Goal: Navigation & Orientation: Find specific page/section

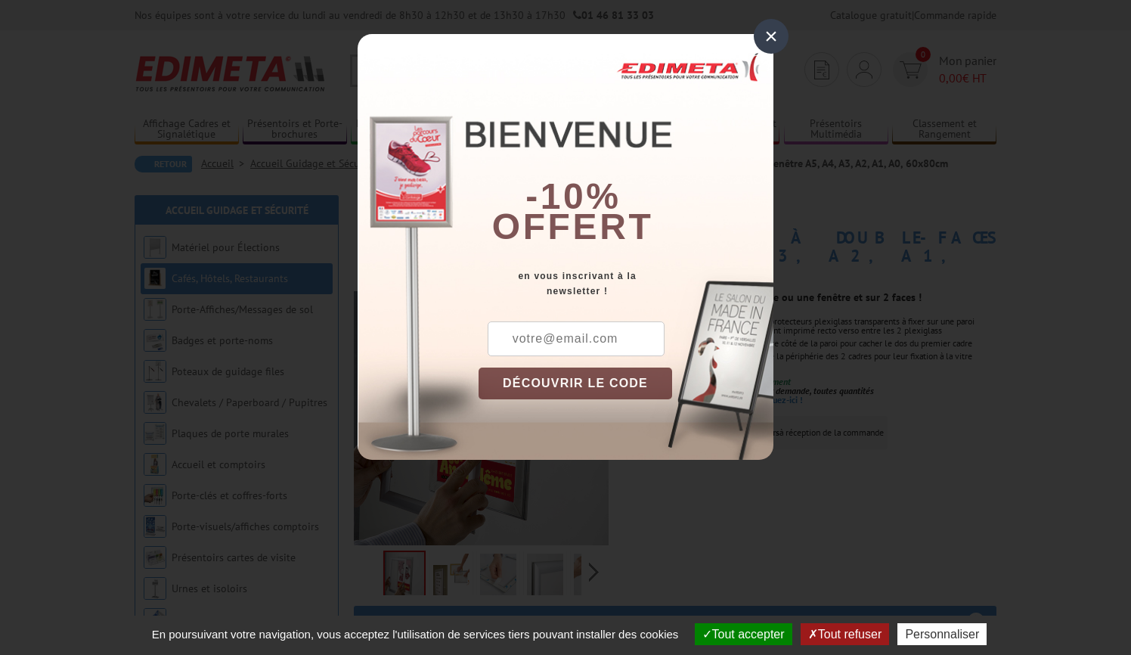
click at [771, 32] on div "×" at bounding box center [771, 36] width 35 height 35
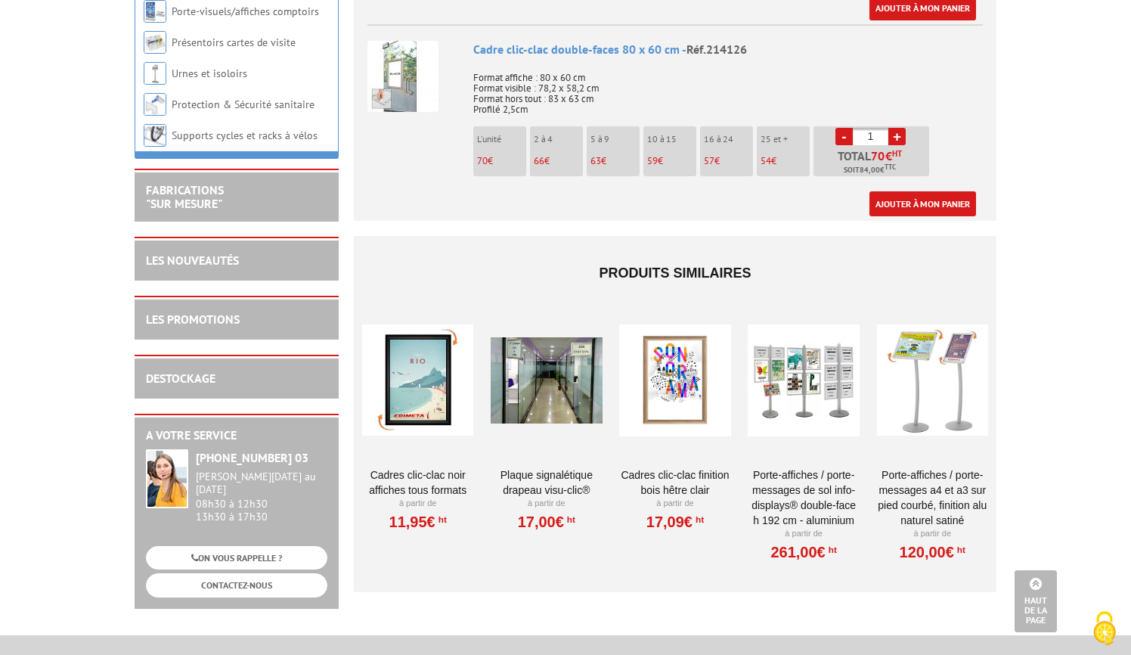
scroll to position [1791, 0]
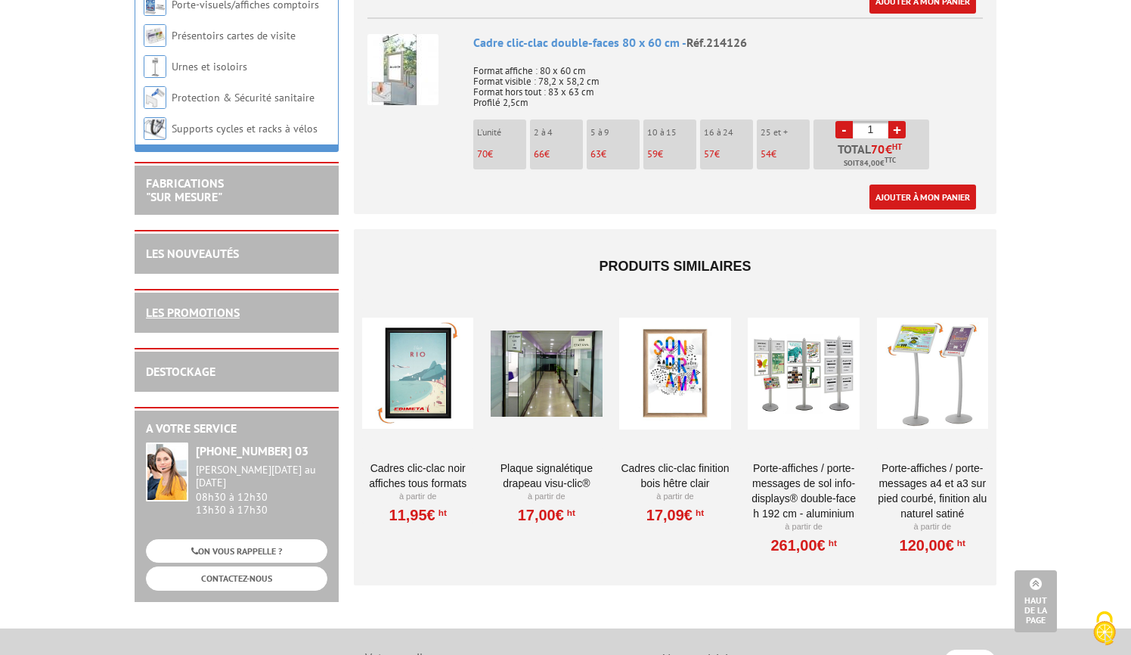
click at [215, 305] on link "LES PROMOTIONS" at bounding box center [193, 312] width 94 height 15
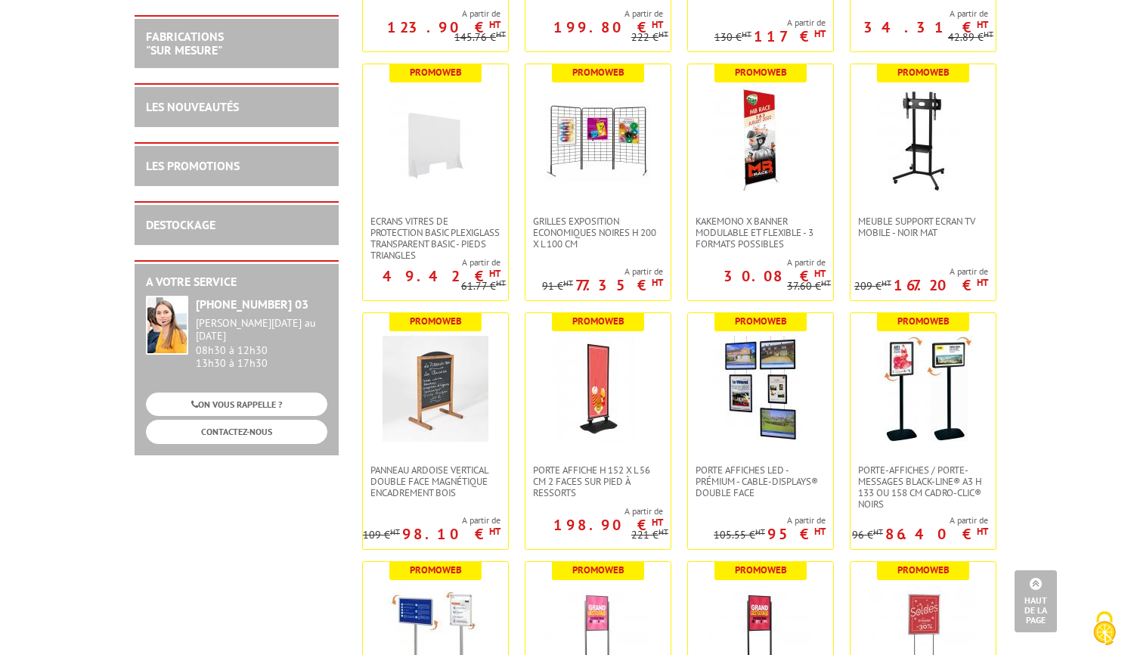
scroll to position [1663, 0]
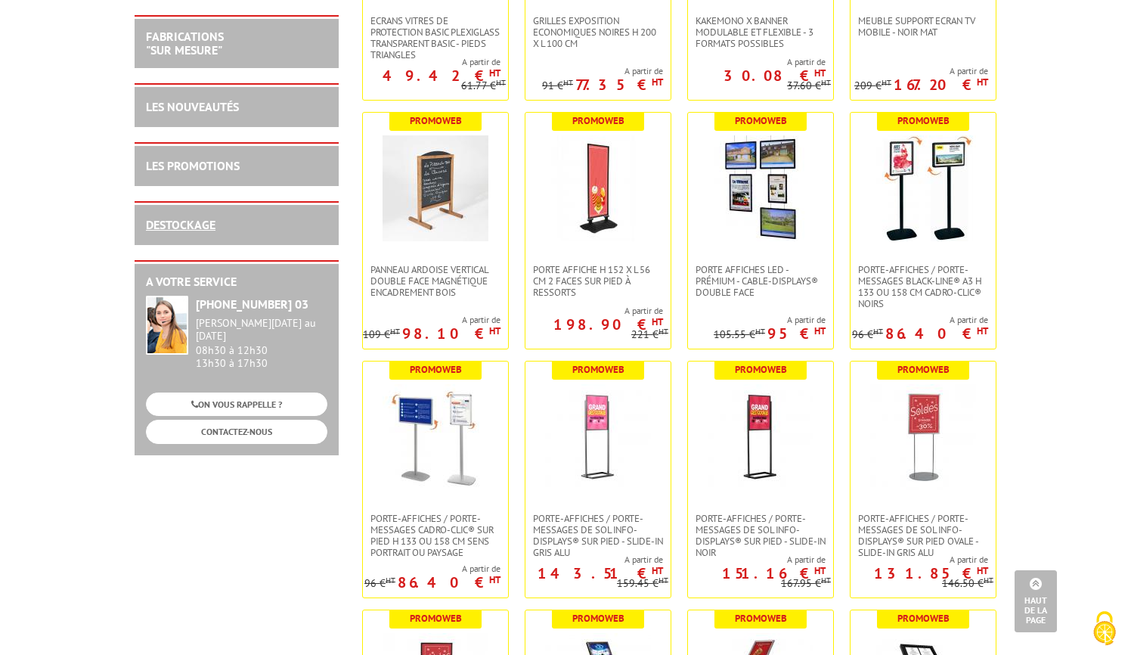
click at [181, 223] on link "DESTOCKAGE" at bounding box center [181, 224] width 70 height 15
